Goal: Use online tool/utility: Utilize a website feature to perform a specific function

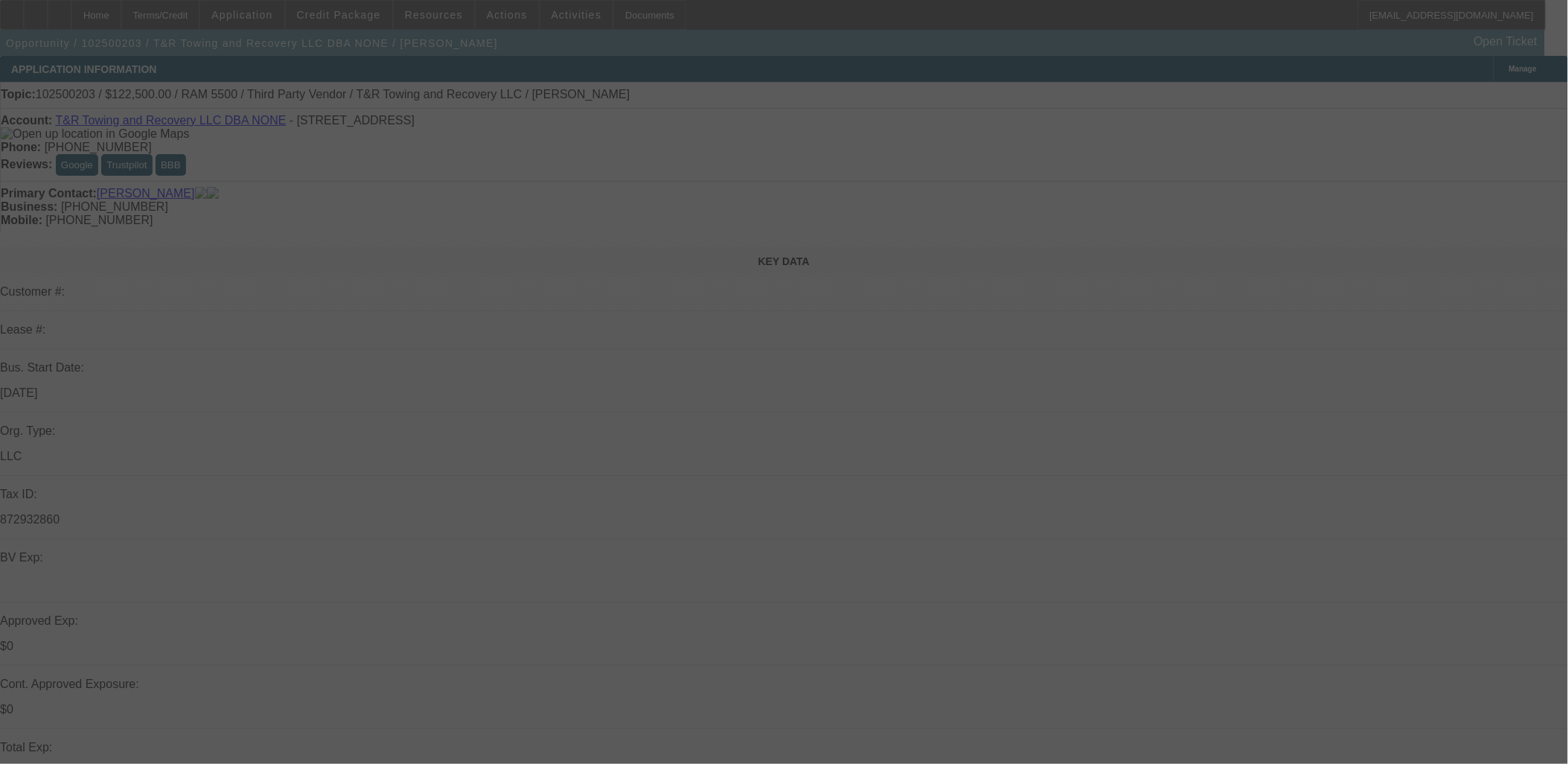
select select "0"
select select "2"
select select "0.1"
select select "0"
select select "2"
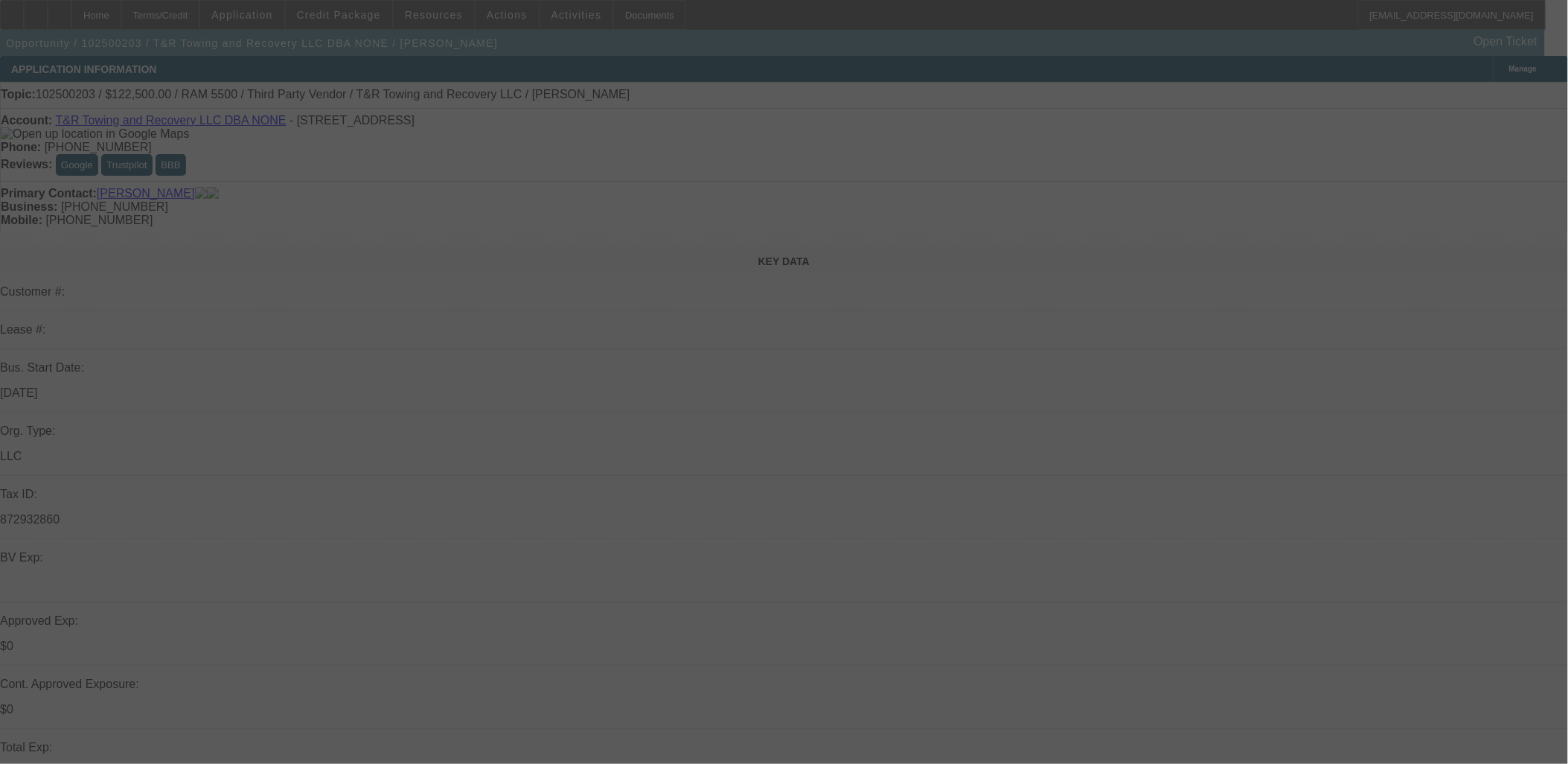
select select "0.1"
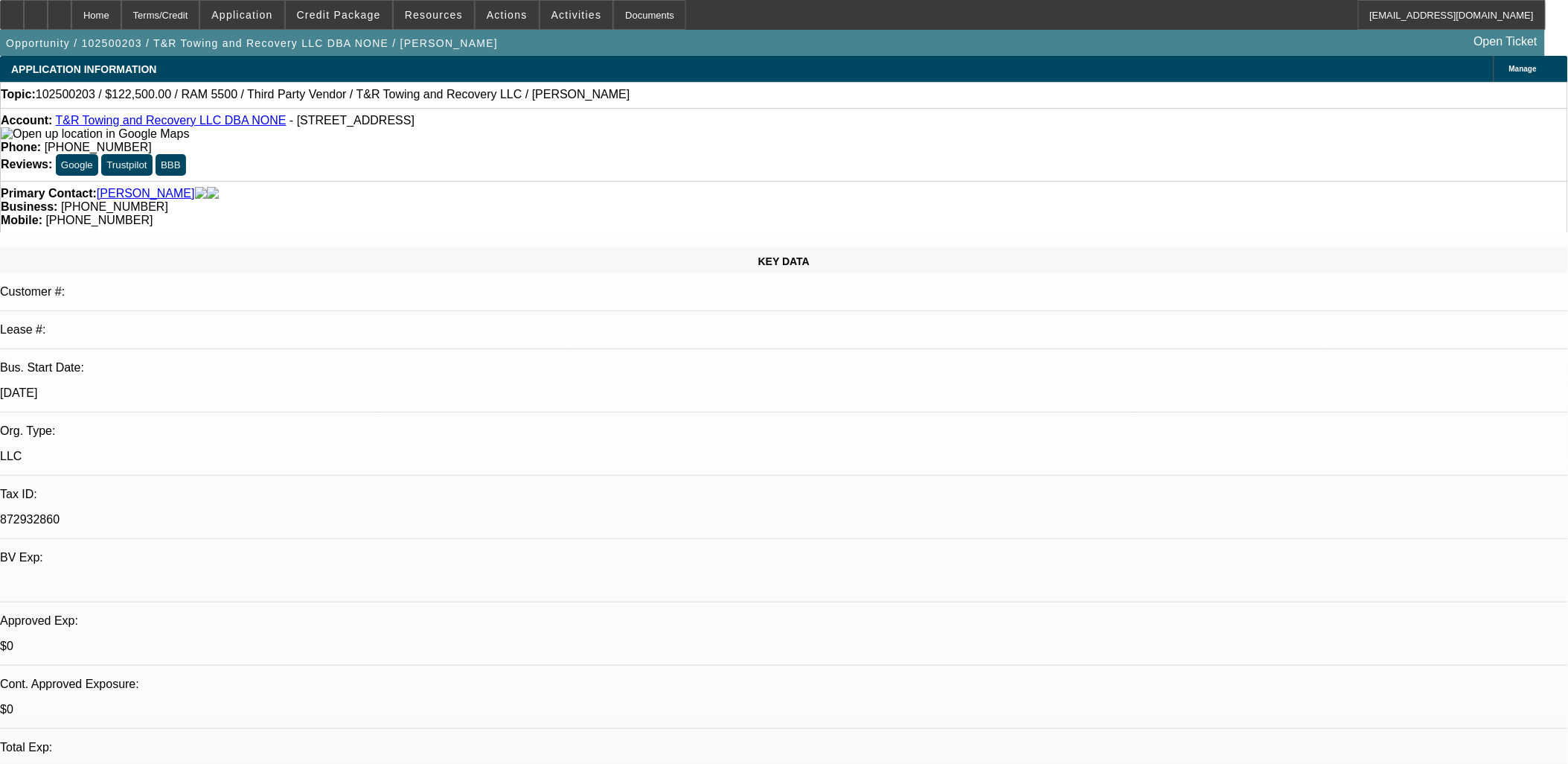
select select "1"
select select "2"
select select "4"
select select "1"
select select "2"
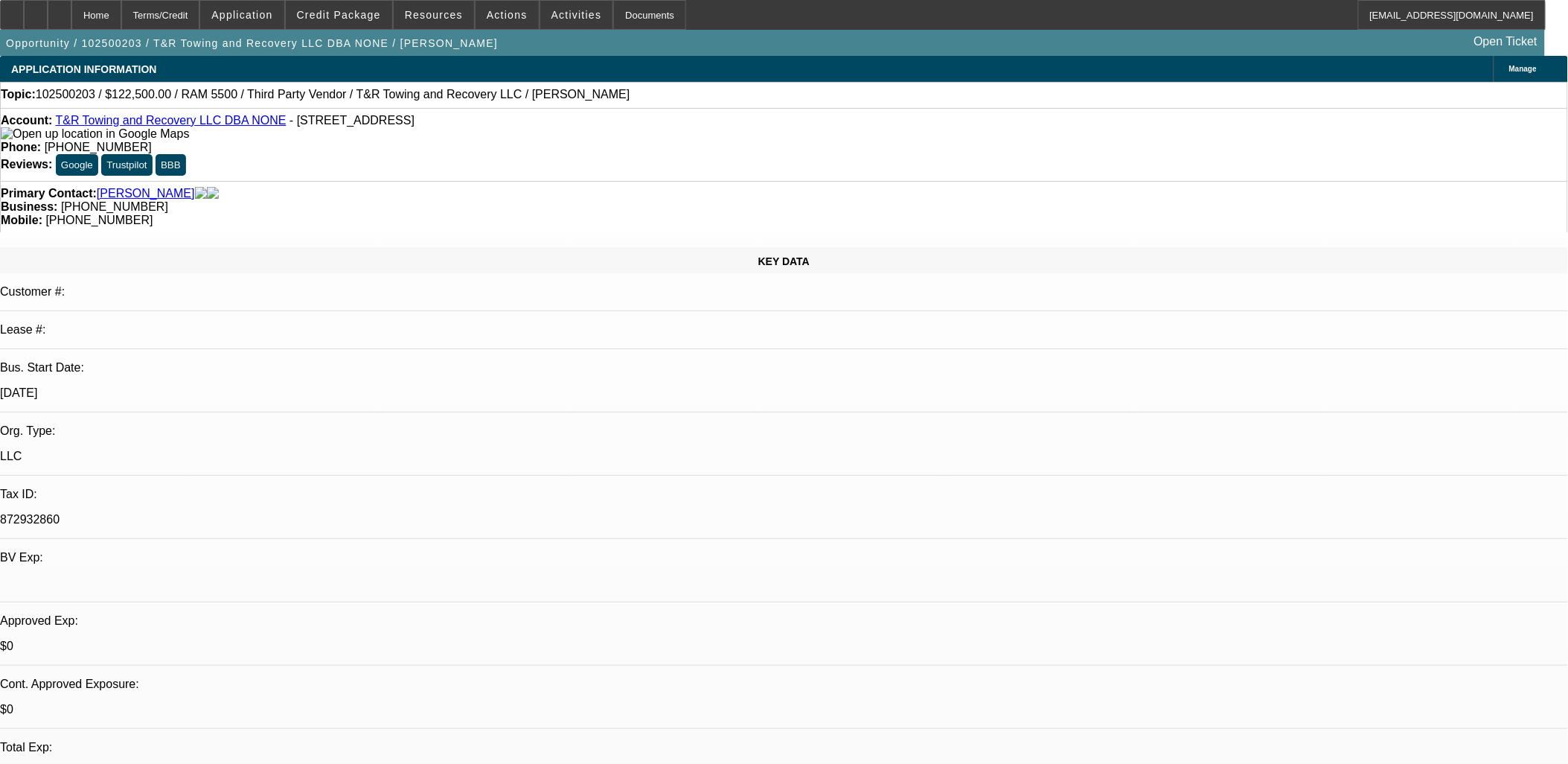
select select "4"
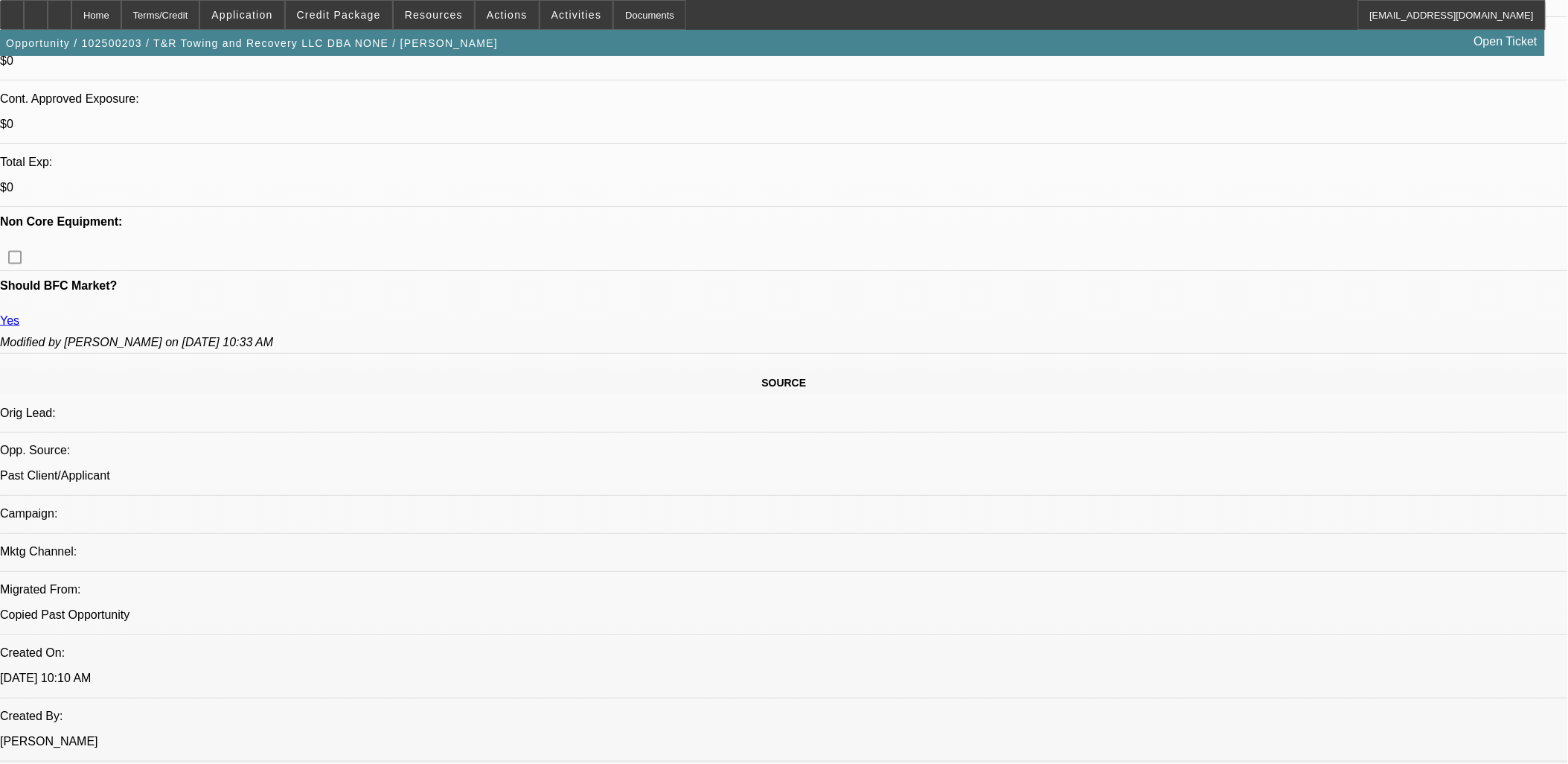
scroll to position [331, 0]
